Goal: Transaction & Acquisition: Purchase product/service

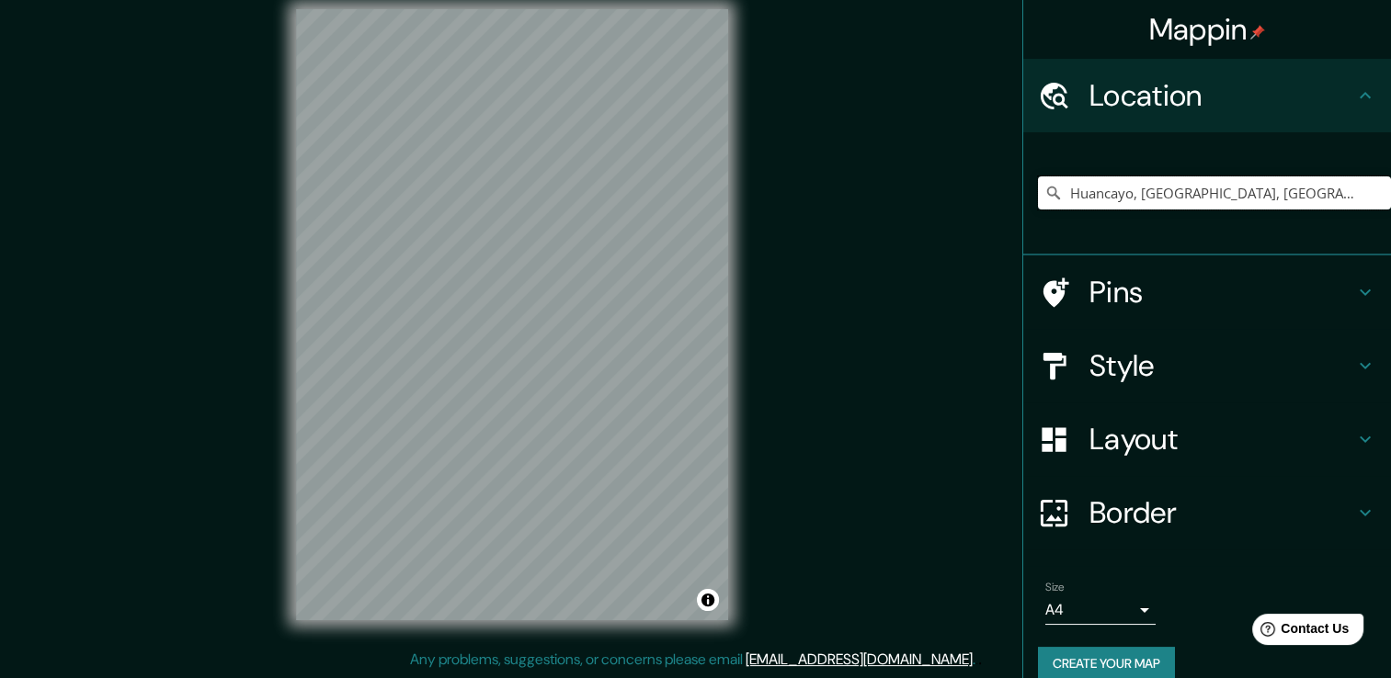
click at [1146, 191] on input "Huancayo, [GEOGRAPHIC_DATA], [GEOGRAPHIC_DATA]" at bounding box center [1214, 193] width 353 height 33
click at [1342, 197] on input "Huancayo, [GEOGRAPHIC_DATA], [GEOGRAPHIC_DATA]" at bounding box center [1214, 193] width 353 height 33
click at [1172, 186] on input "Huancayo, [GEOGRAPHIC_DATA], [GEOGRAPHIC_DATA]" at bounding box center [1214, 193] width 353 height 33
drag, startPoint x: 1314, startPoint y: 188, endPoint x: 1038, endPoint y: 219, distance: 277.6
click at [1038, 219] on div "Huancayo, [GEOGRAPHIC_DATA], [GEOGRAPHIC_DATA]" at bounding box center [1214, 193] width 353 height 92
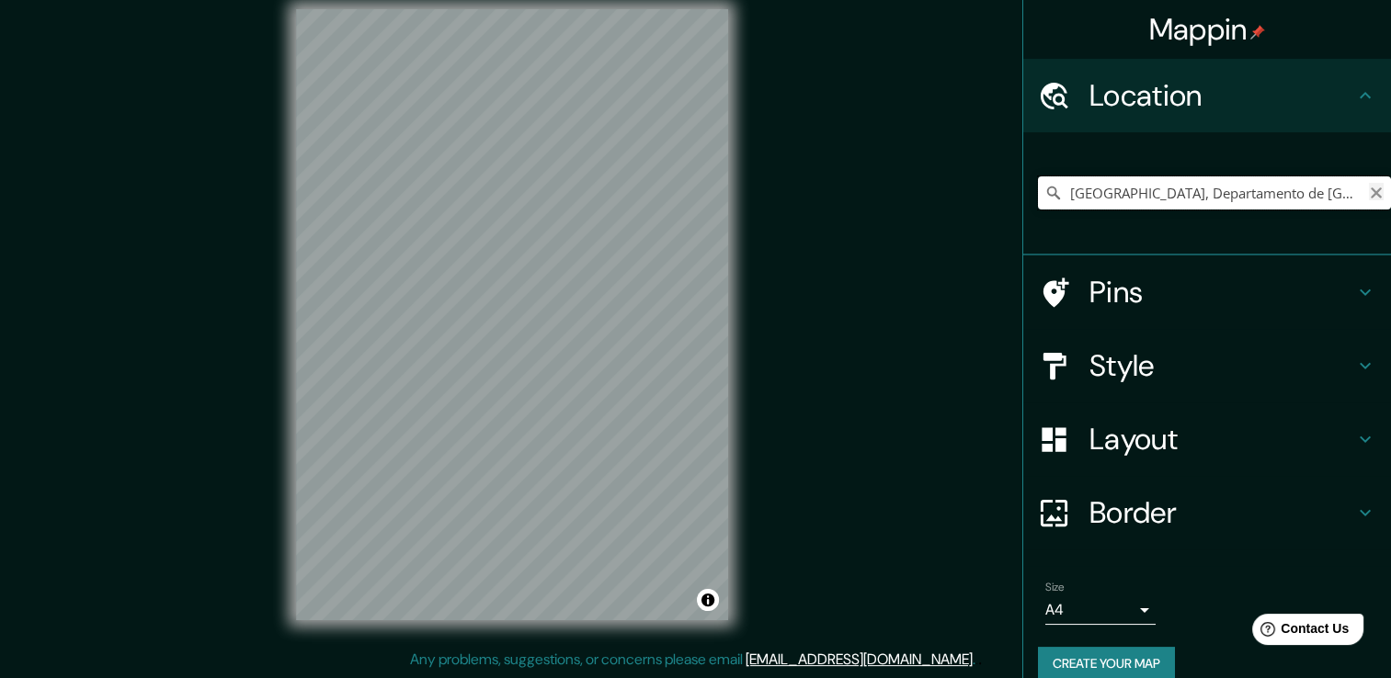
type input "[GEOGRAPHIC_DATA], Departamento de [GEOGRAPHIC_DATA], [GEOGRAPHIC_DATA]"
click at [1371, 194] on icon "Clear" at bounding box center [1376, 193] width 11 height 11
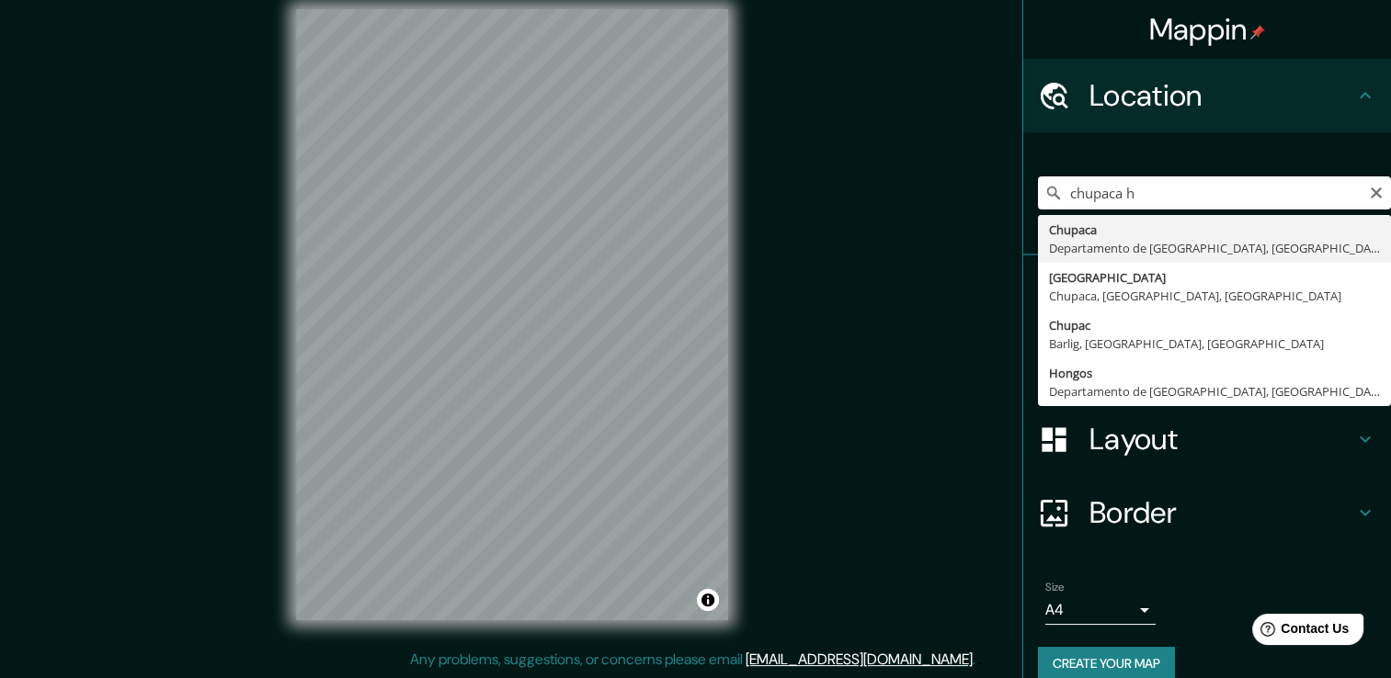
type input "Chupaca, [GEOGRAPHIC_DATA], [GEOGRAPHIC_DATA]"
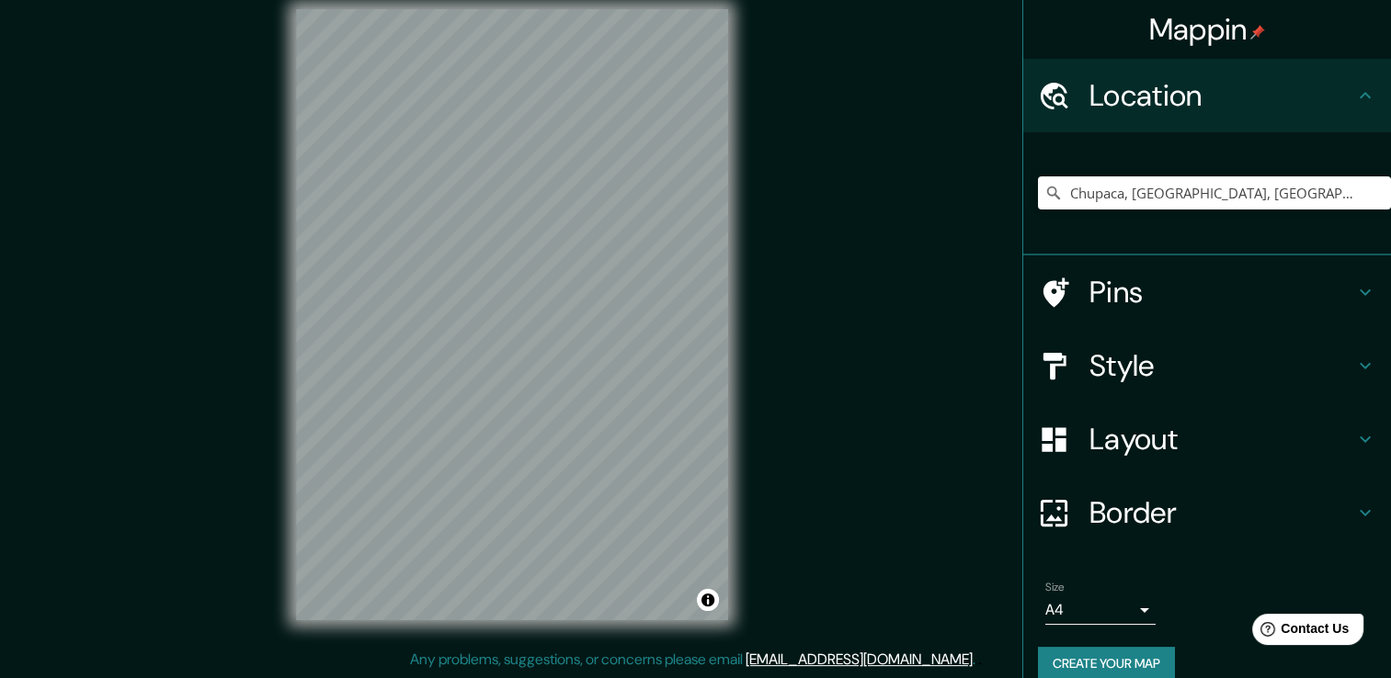
click at [1148, 365] on h4 "Style" at bounding box center [1221, 365] width 265 height 37
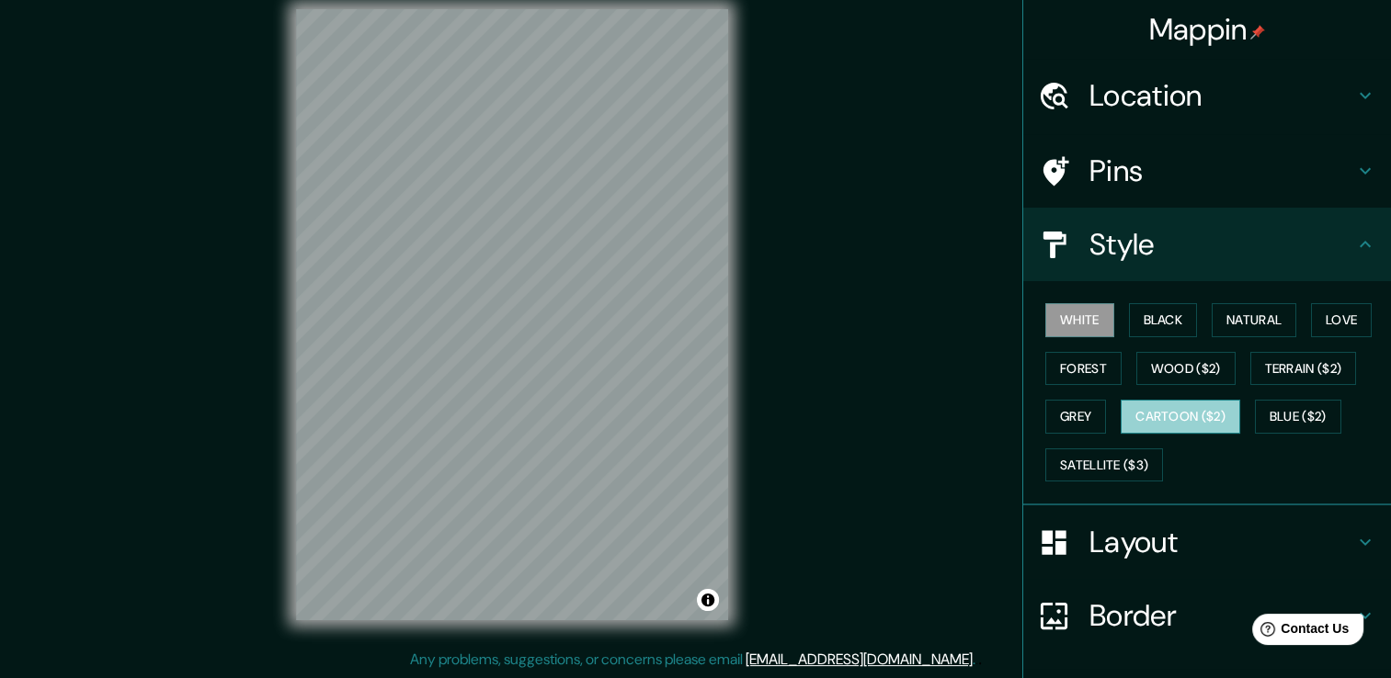
click at [1173, 406] on button "Cartoon ($2)" at bounding box center [1181, 417] width 120 height 34
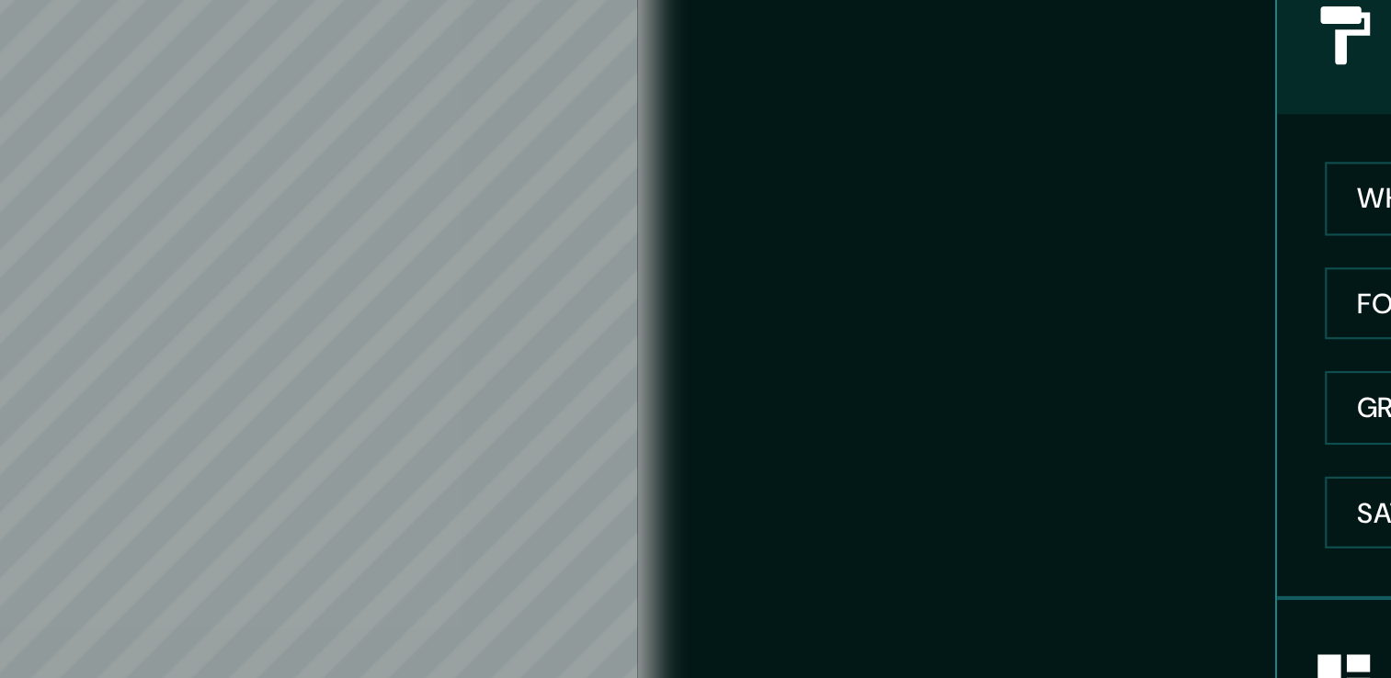
scroll to position [20, 0]
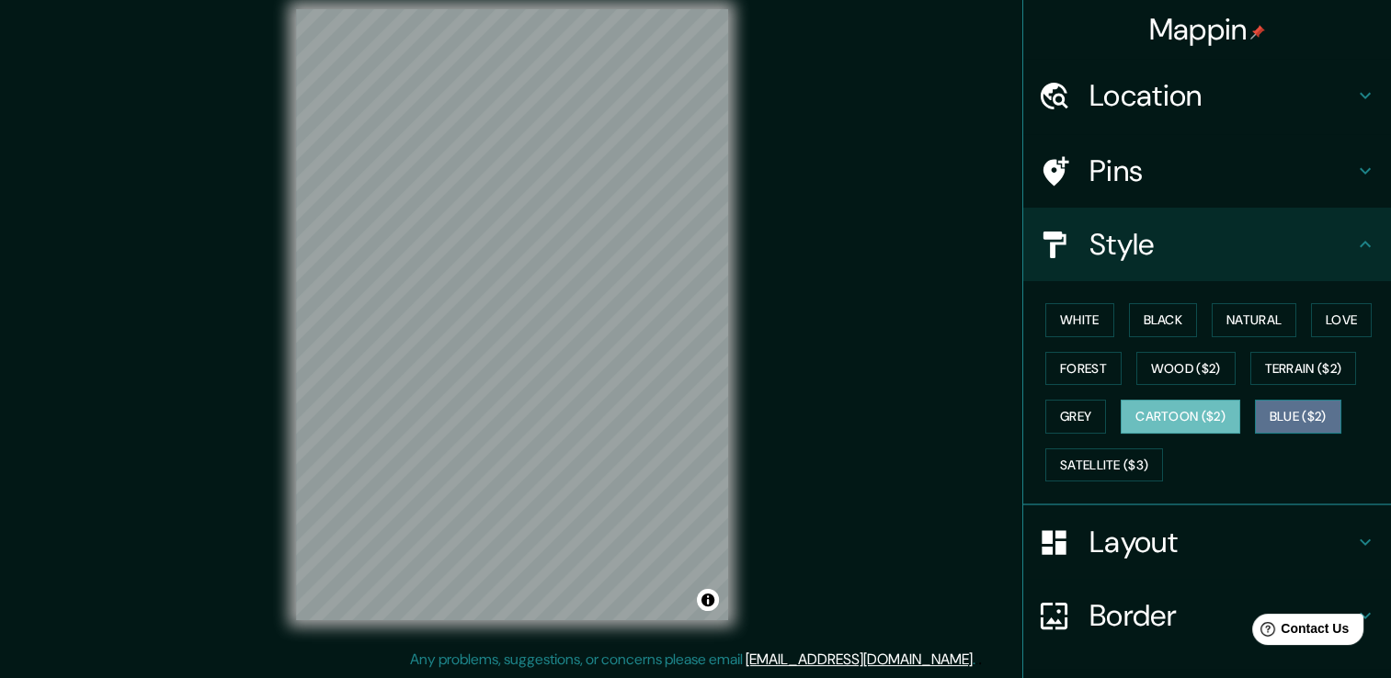
click at [1268, 425] on button "Blue ($2)" at bounding box center [1298, 417] width 86 height 34
click at [1188, 425] on button "Cartoon ($2)" at bounding box center [1181, 417] width 120 height 34
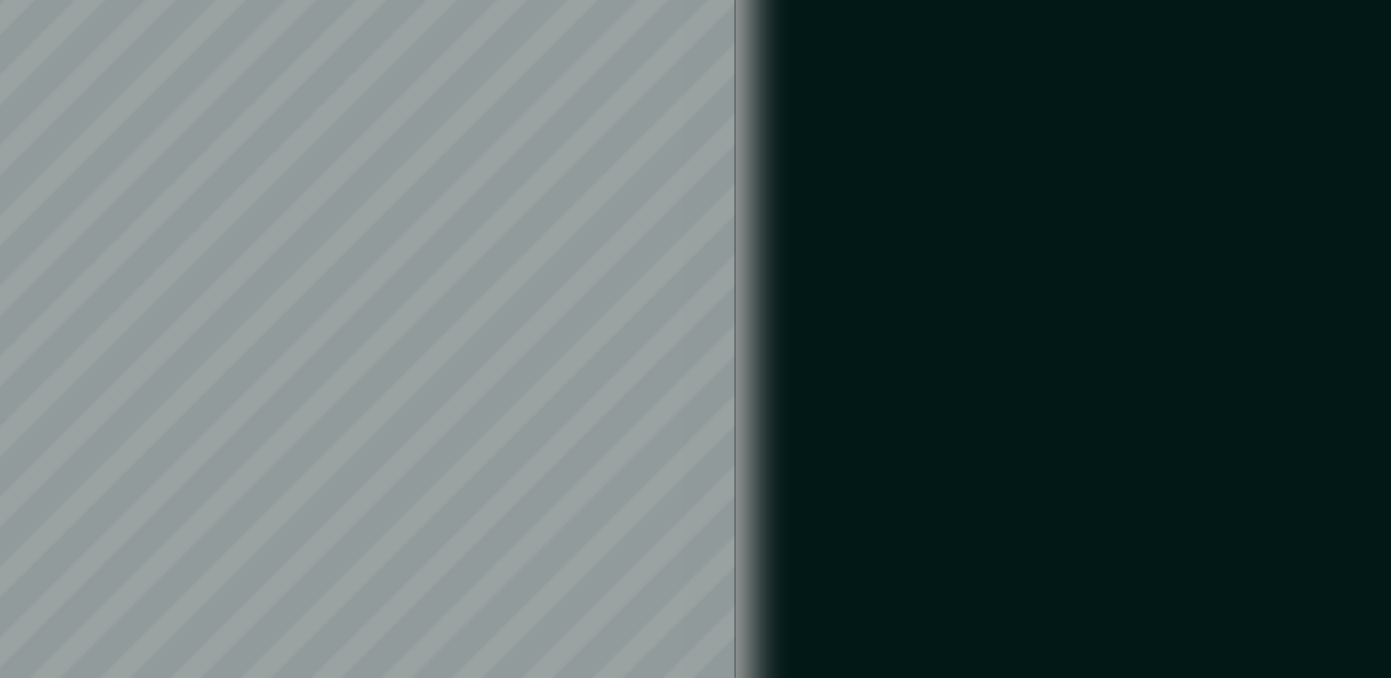
drag, startPoint x: 815, startPoint y: 423, endPoint x: 769, endPoint y: 427, distance: 46.1
click at [769, 427] on div "Mappin Location [GEOGRAPHIC_DATA], [GEOGRAPHIC_DATA], [GEOGRAPHIC_DATA] Pins St…" at bounding box center [695, 329] width 1391 height 699
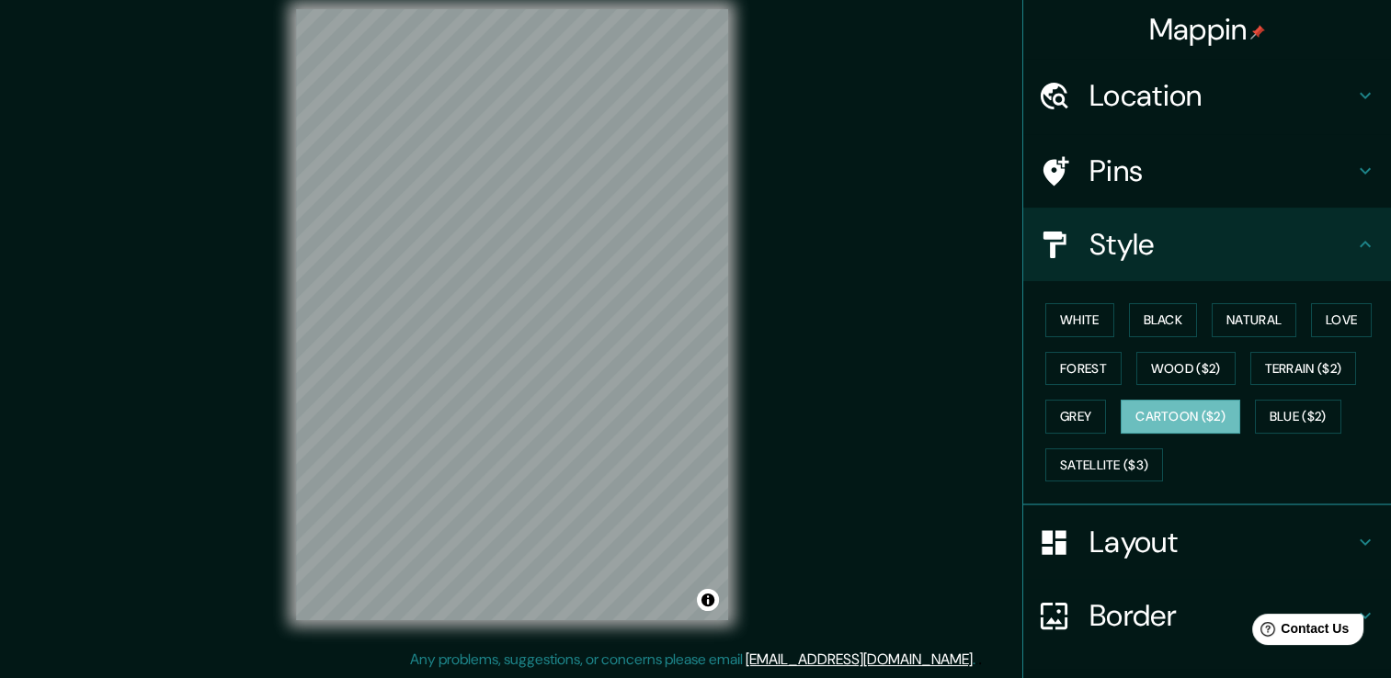
click at [552, 405] on div "© Mapbox © OpenStreetMap Improve this map" at bounding box center [512, 314] width 491 height 669
click at [1275, 425] on button "Blue ($2)" at bounding box center [1298, 417] width 86 height 34
click at [1169, 419] on button "Cartoon ($2)" at bounding box center [1181, 417] width 120 height 34
click at [1070, 414] on button "Grey" at bounding box center [1075, 417] width 61 height 34
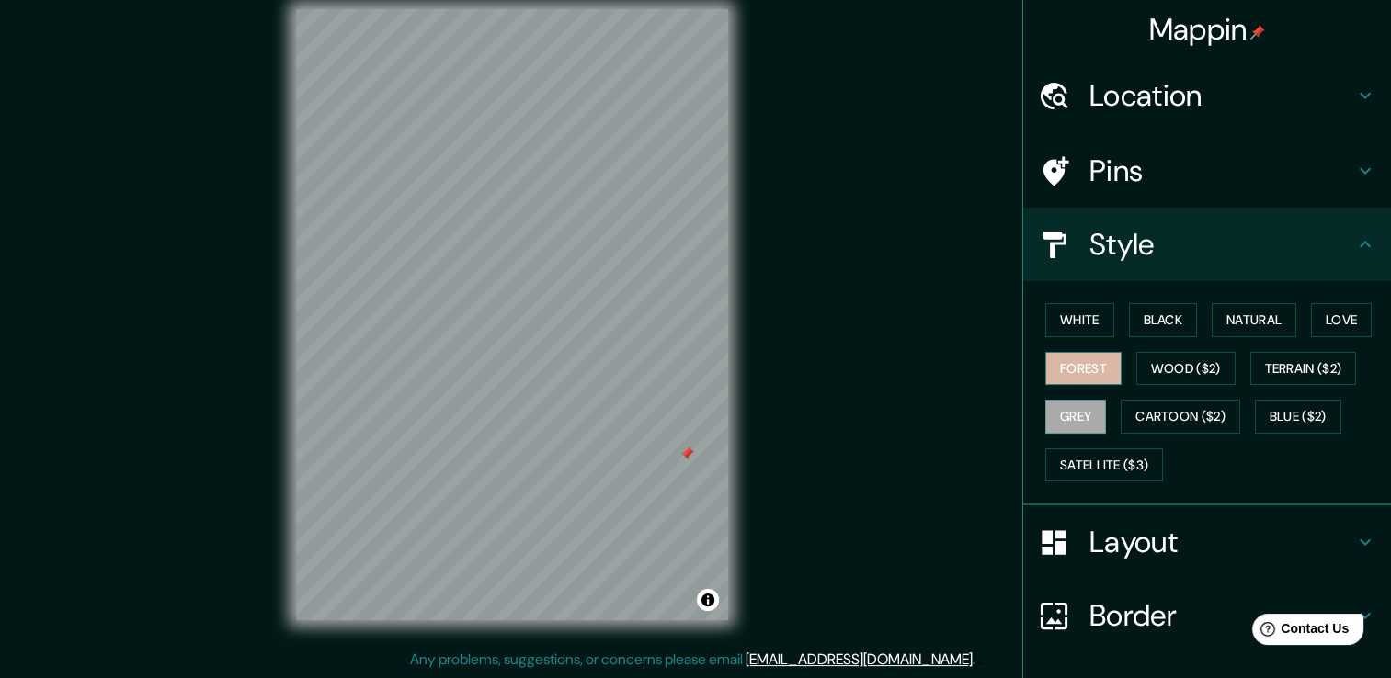
click at [1063, 367] on button "Forest" at bounding box center [1083, 369] width 76 height 34
click at [1054, 307] on button "White" at bounding box center [1079, 320] width 69 height 34
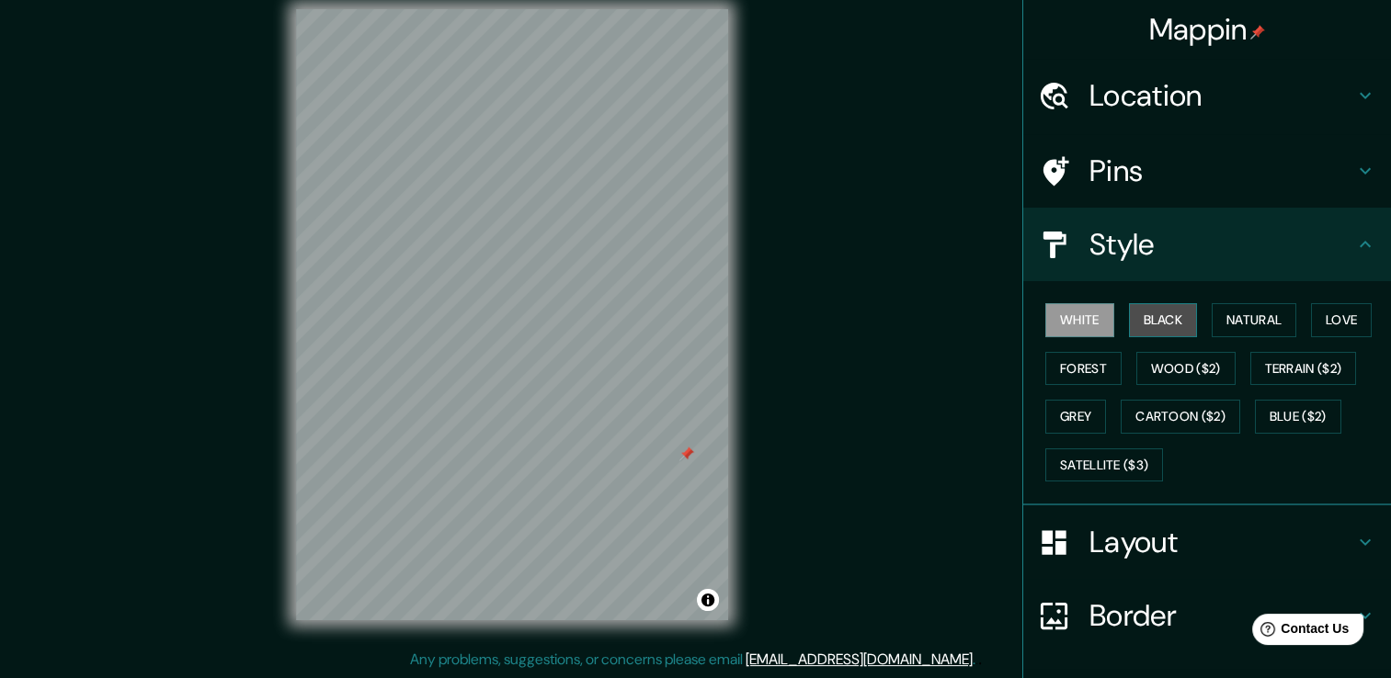
click at [1161, 322] on button "Black" at bounding box center [1163, 320] width 69 height 34
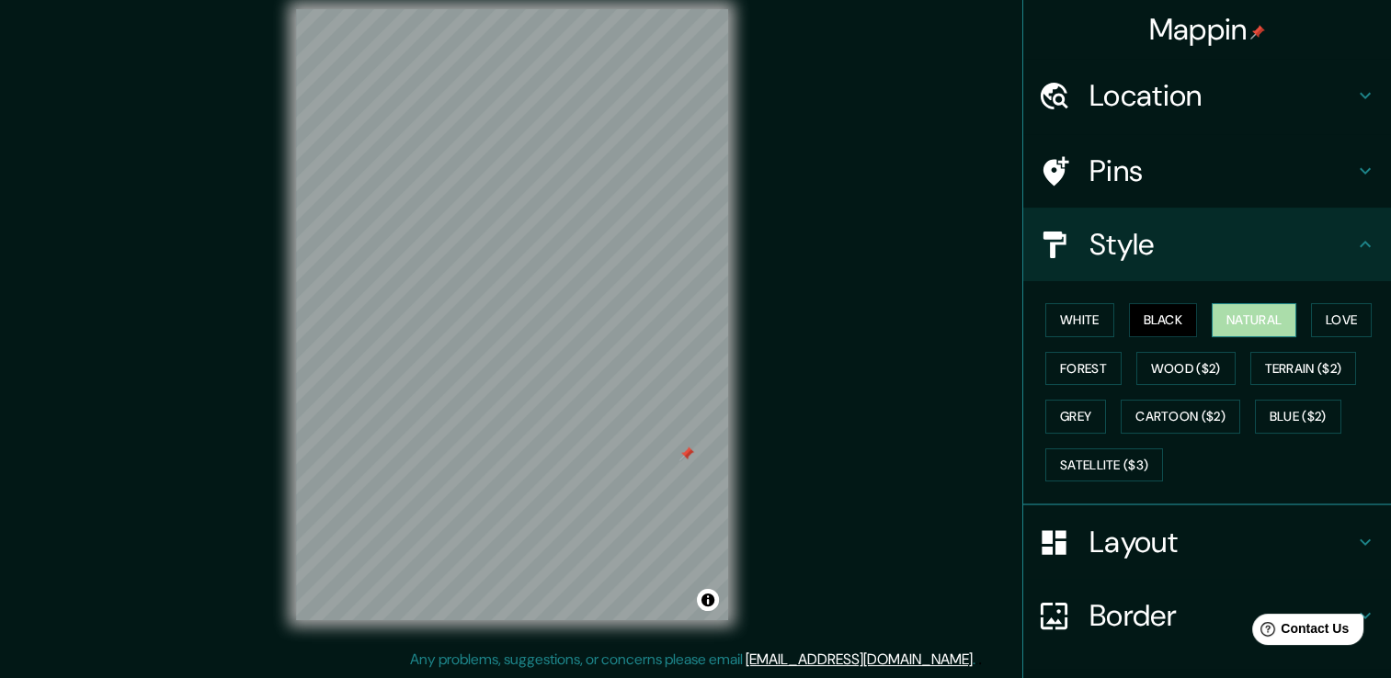
click at [1250, 329] on button "Natural" at bounding box center [1254, 320] width 85 height 34
click at [1311, 329] on button "Love" at bounding box center [1341, 320] width 61 height 34
